Goal: Navigation & Orientation: Go to known website

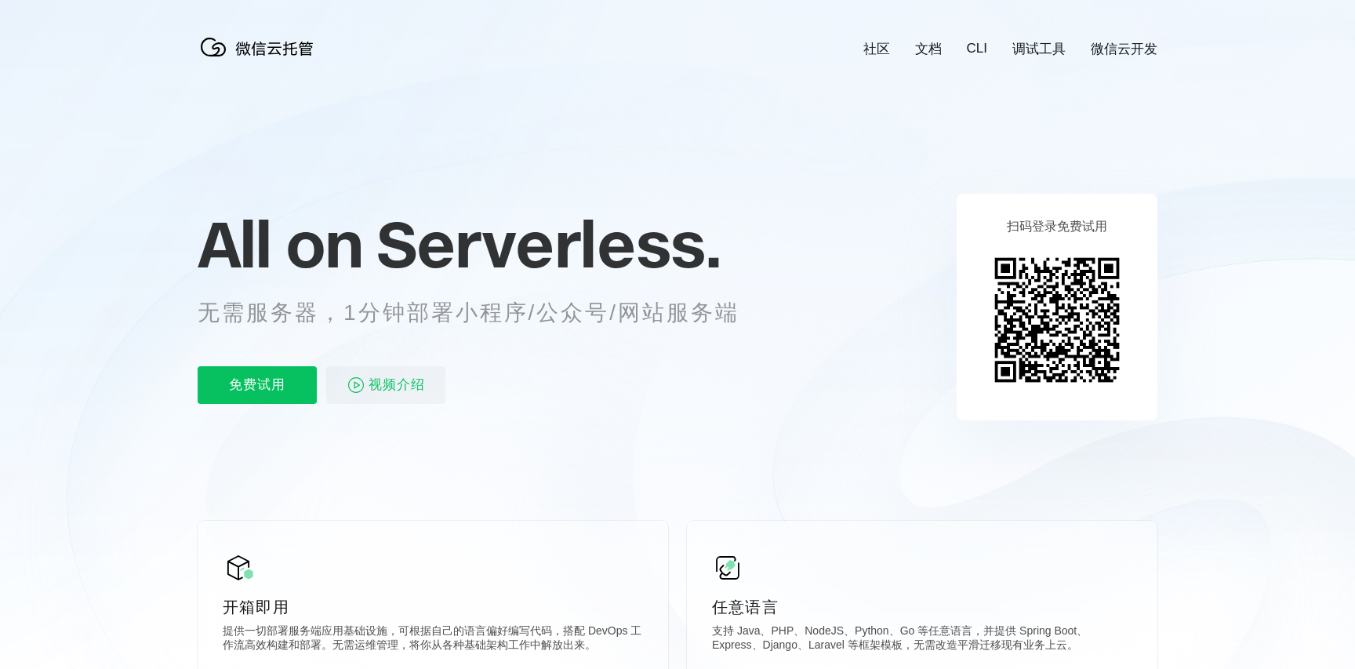
scroll to position [0, 2788]
click at [1038, 340] on img at bounding box center [1057, 320] width 143 height 143
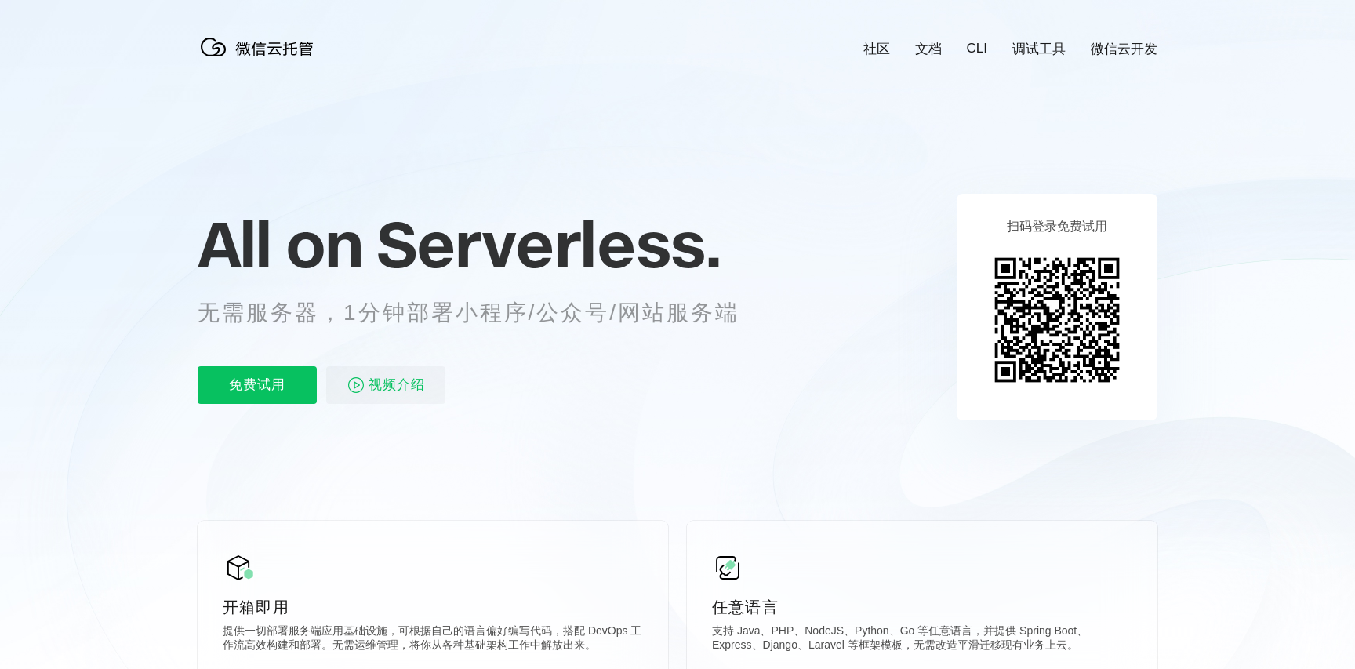
scroll to position [0, 2788]
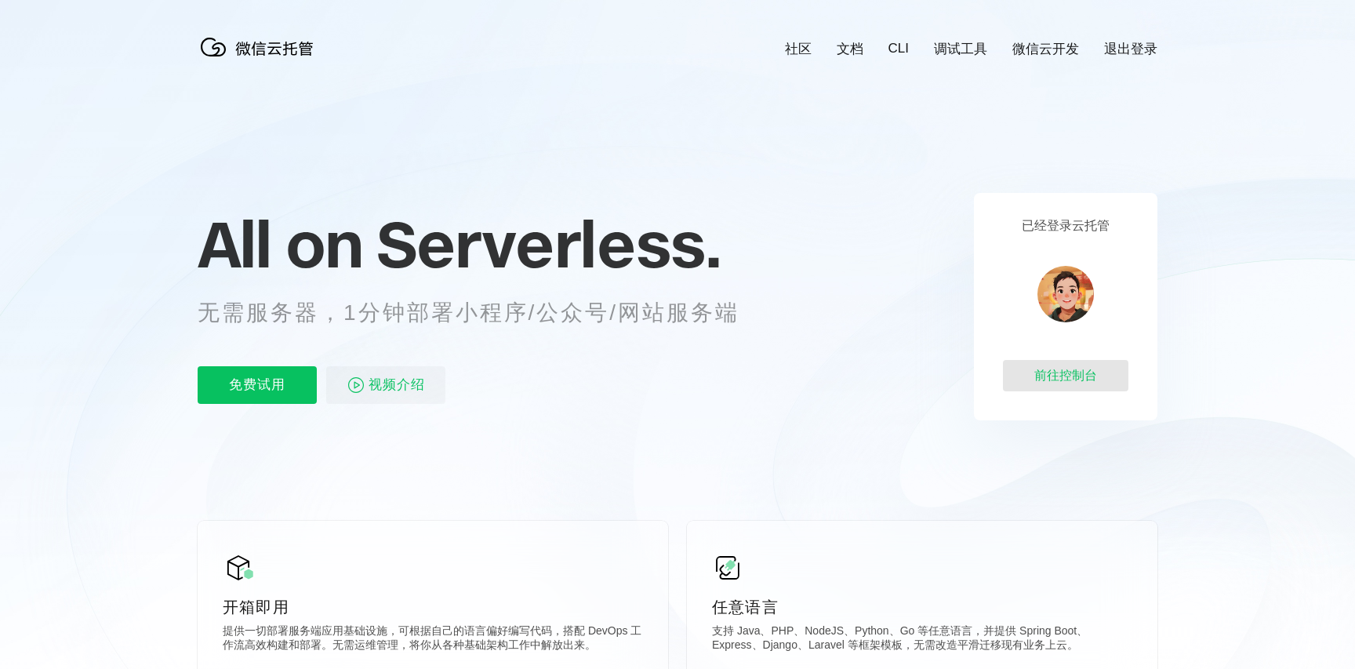
scroll to position [0, 2777]
click at [1071, 379] on div "前往控制台" at bounding box center [1065, 375] width 125 height 31
